Goal: Feedback & Contribution: Contribute content

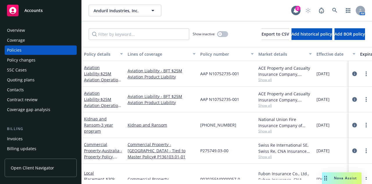
click at [51, 17] on link "Accounts" at bounding box center [41, 10] width 72 height 16
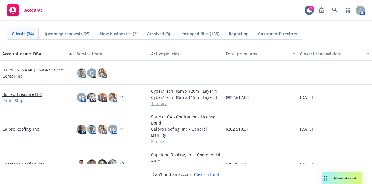
scroll to position [107, 0]
click at [25, 128] on link "Calpro Roofing, Inc" at bounding box center [20, 129] width 37 height 6
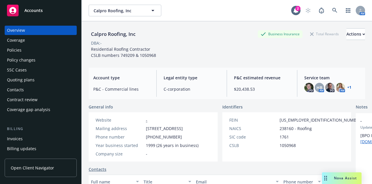
click at [27, 50] on div "Policies" at bounding box center [40, 49] width 67 height 9
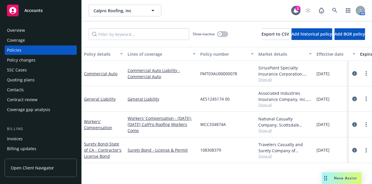
click at [21, 136] on div "Invoices" at bounding box center [15, 138] width 16 height 9
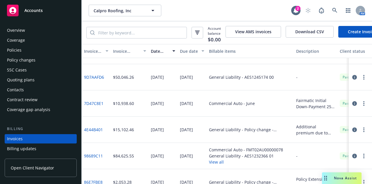
click at [49, 53] on div "Policies" at bounding box center [40, 49] width 67 height 9
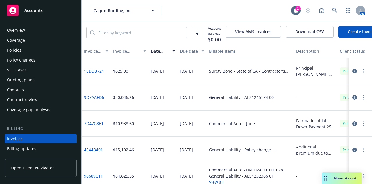
click at [30, 51] on div "Policies" at bounding box center [40, 49] width 67 height 9
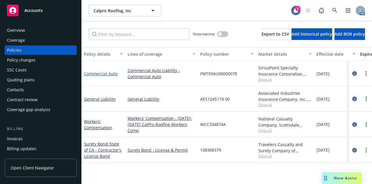
click at [107, 74] on link "Commercial Auto" at bounding box center [100, 74] width 33 height 6
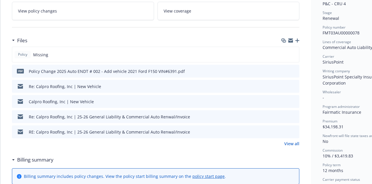
scroll to position [125, 0]
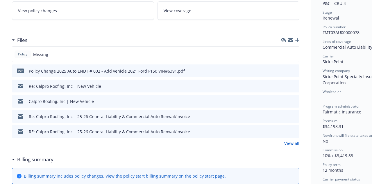
click at [296, 143] on link "View all" at bounding box center [291, 143] width 15 height 6
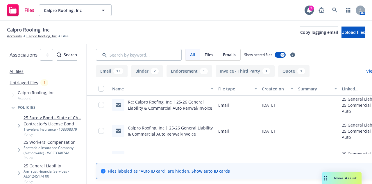
scroll to position [157, 0]
click at [212, 110] on link "Re: Calpro Roofing, Inc | 25-26 General Liability & Commercial Auto Renwal/Invo…" at bounding box center [170, 105] width 84 height 12
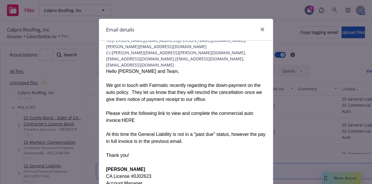
scroll to position [37, 0]
click at [261, 26] on link "close" at bounding box center [262, 29] width 7 height 7
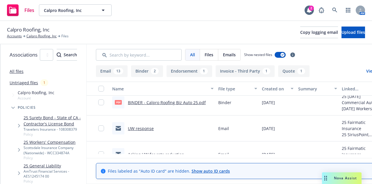
scroll to position [390, 0]
click at [206, 104] on link "BINDER - Calpro Roofing Biz Auto 25.pdf" at bounding box center [167, 103] width 78 height 6
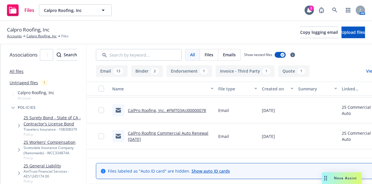
scroll to position [329, 0]
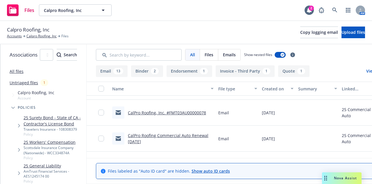
click at [193, 136] on link "CalPro Roofing Commercial Auto Renewal 06/12/2025" at bounding box center [168, 138] width 81 height 12
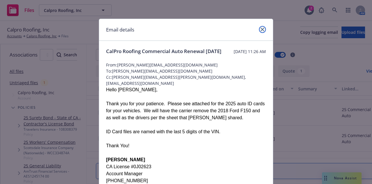
click at [262, 31] on icon "close" at bounding box center [262, 29] width 3 height 3
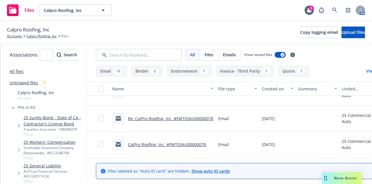
scroll to position [296, 0]
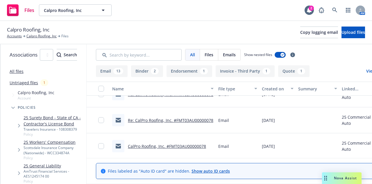
click at [200, 144] on link "CalPro Roofing, Inc. #FMT03AU00000078" at bounding box center [167, 146] width 78 height 6
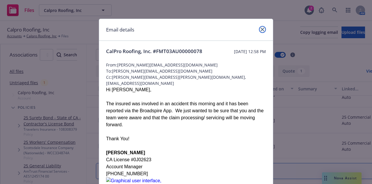
click at [263, 29] on link "close" at bounding box center [262, 29] width 7 height 7
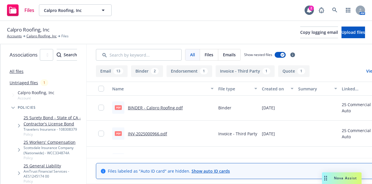
scroll to position [205, 0]
click at [167, 132] on link "INV-2025000966.pdf" at bounding box center [147, 134] width 39 height 6
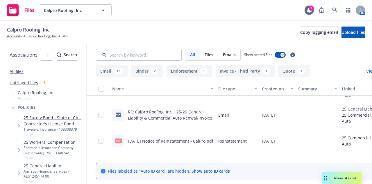
scroll to position [95, 0]
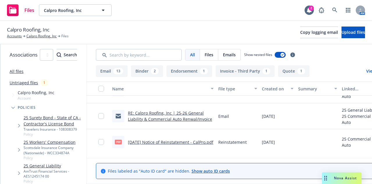
click at [208, 114] on link "RE: Calpro Roofing, Inc | 25-26 General Liability & Commercial Auto Renwal/Invo…" at bounding box center [170, 116] width 84 height 12
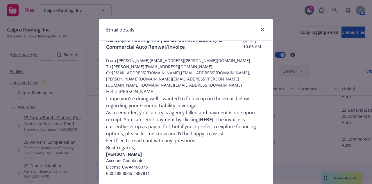
scroll to position [0, 0]
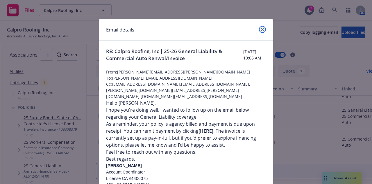
click at [262, 28] on icon "close" at bounding box center [262, 29] width 3 height 3
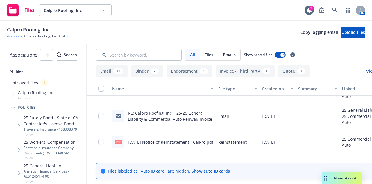
click at [13, 36] on link "Accounts" at bounding box center [14, 35] width 15 height 5
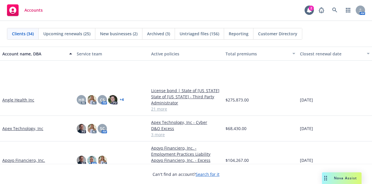
scroll to position [63, 0]
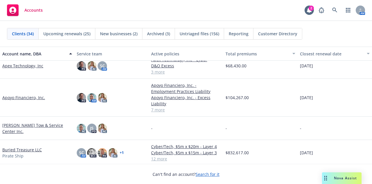
click at [27, 99] on link "Apoyo Financiero, Inc." at bounding box center [23, 97] width 43 height 6
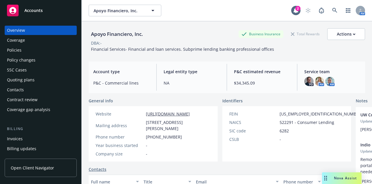
click at [31, 51] on div "Policies" at bounding box center [40, 49] width 67 height 9
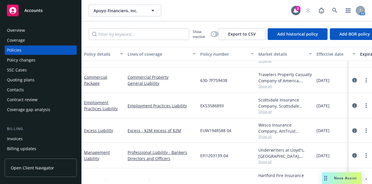
scroll to position [91, 0]
click at [104, 108] on link "Employment Practices Liability" at bounding box center [101, 105] width 34 height 12
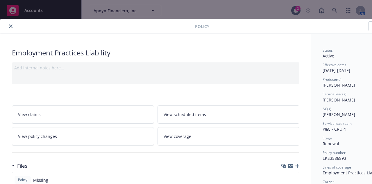
click at [10, 25] on icon "close" at bounding box center [10, 25] width 3 height 3
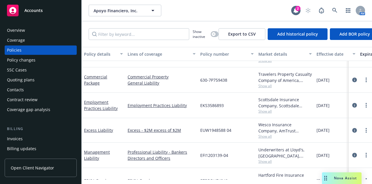
click at [52, 21] on div "Overview Coverage Policies Policy changes SSC Cases Quoting plans Contacts Cont…" at bounding box center [40, 101] width 81 height 165
click at [52, 15] on div "Accounts" at bounding box center [40, 11] width 67 height 12
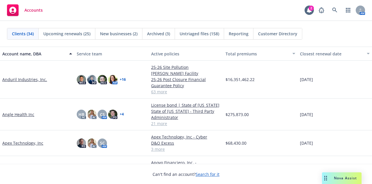
click at [37, 76] on link "Anduril Industries, Inc." at bounding box center [24, 79] width 45 height 6
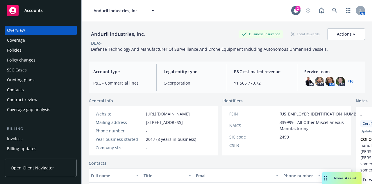
click at [31, 49] on div "Policies" at bounding box center [40, 49] width 67 height 9
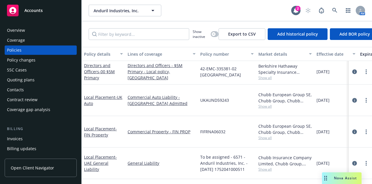
scroll to position [224, 0]
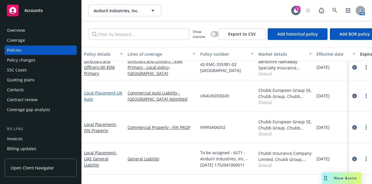
click at [86, 96] on span "- UK Auto" at bounding box center [103, 96] width 38 height 12
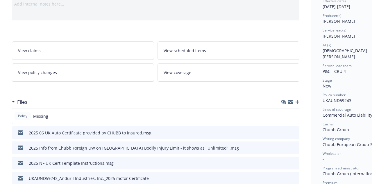
scroll to position [69, 0]
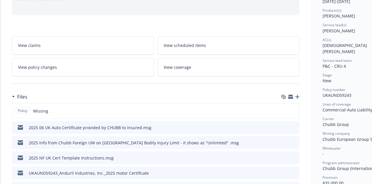
click at [297, 96] on icon "button" at bounding box center [298, 97] width 4 height 4
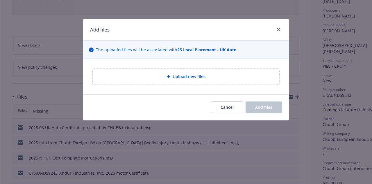
click at [196, 74] on span "Upload new files" at bounding box center [189, 76] width 33 height 6
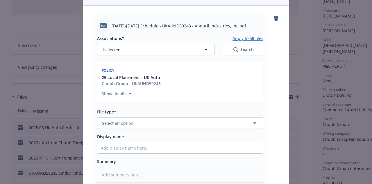
scroll to position [53, 0]
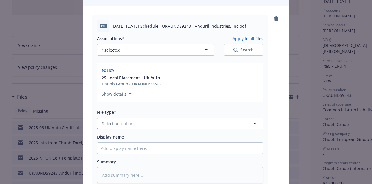
click at [141, 127] on button "Select an option" at bounding box center [180, 123] width 166 height 12
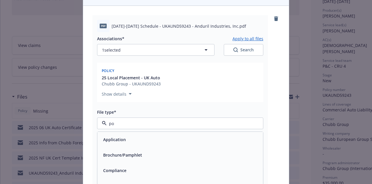
type input "pol"
click at [139, 135] on div "Policy" at bounding box center [180, 139] width 159 height 8
type textarea "x"
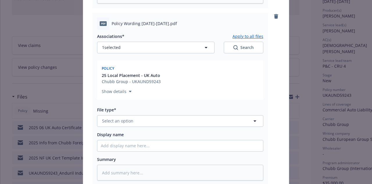
scroll to position [232, 0]
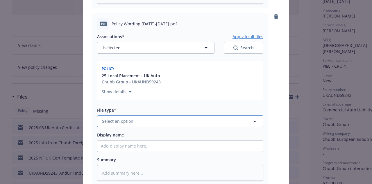
click at [144, 122] on button "Select an option" at bounding box center [180, 121] width 166 height 12
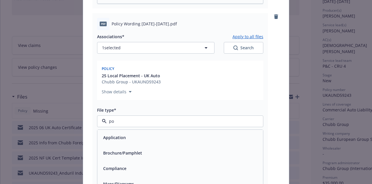
type input "pol"
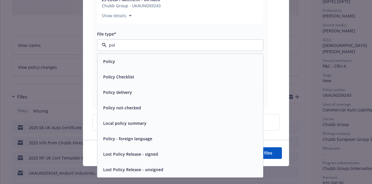
scroll to position [308, 0]
click at [172, 122] on div "Local policy summary" at bounding box center [180, 123] width 159 height 8
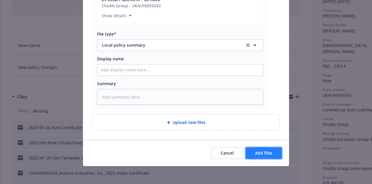
click at [256, 150] on span "Add files" at bounding box center [263, 153] width 17 height 6
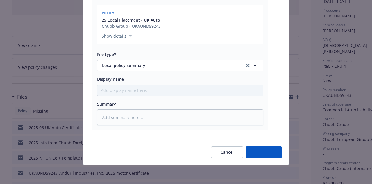
scroll to position [287, 0]
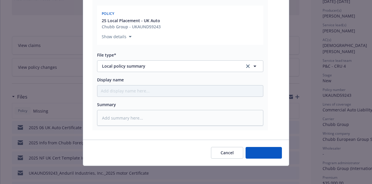
type textarea "x"
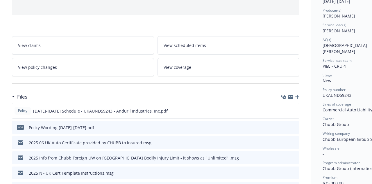
click at [130, 47] on link "View claims" at bounding box center [83, 45] width 142 height 18
